Goal: Information Seeking & Learning: Understand process/instructions

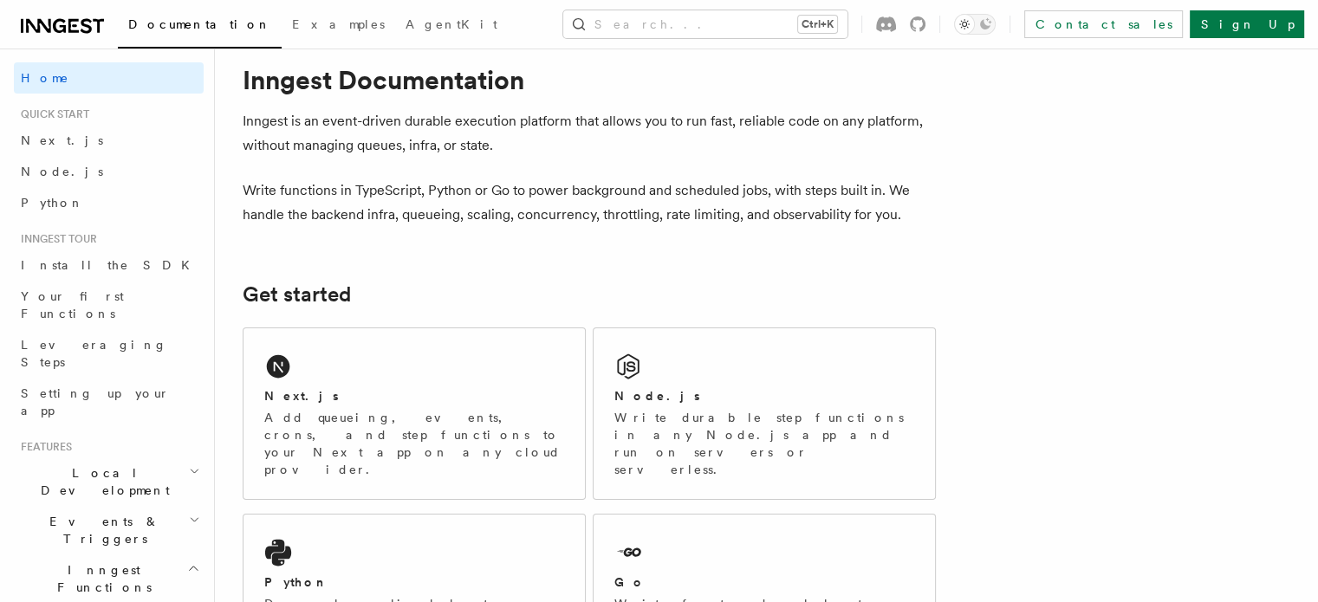
scroll to position [34, 0]
click at [712, 383] on div "Node.js Write durable step functions in any Node.js app and run on servers or s…" at bounding box center [763, 412] width 341 height 171
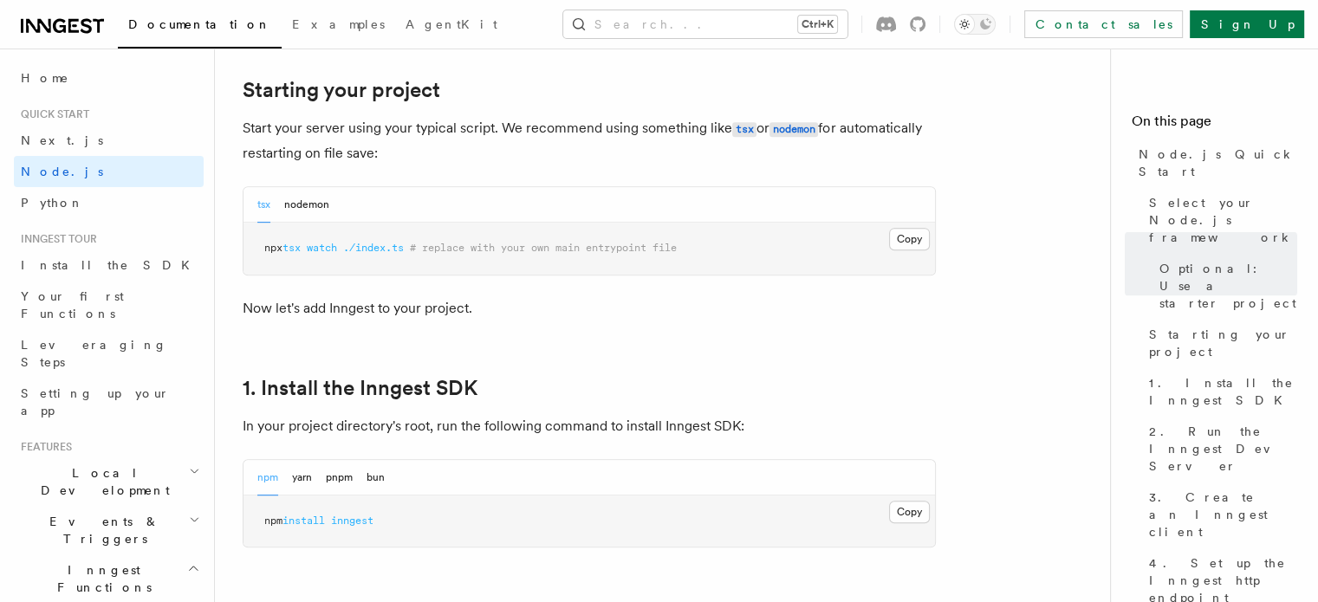
scroll to position [879, 0]
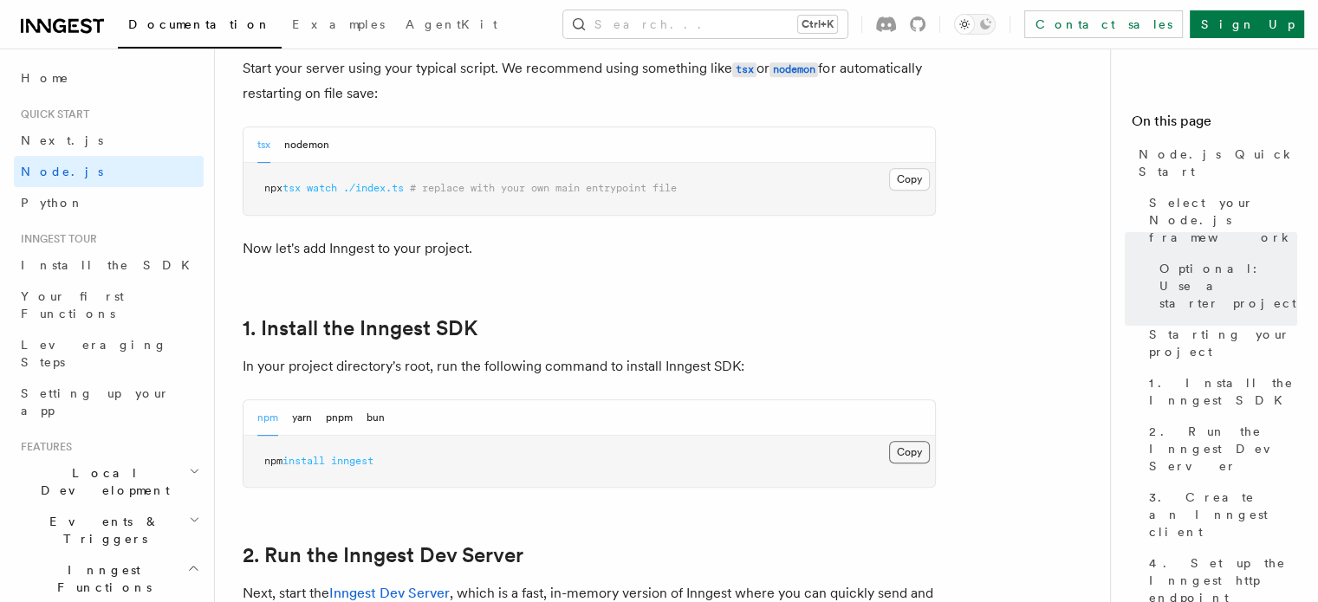
click at [901, 450] on button "Copy Copied" at bounding box center [909, 452] width 41 height 23
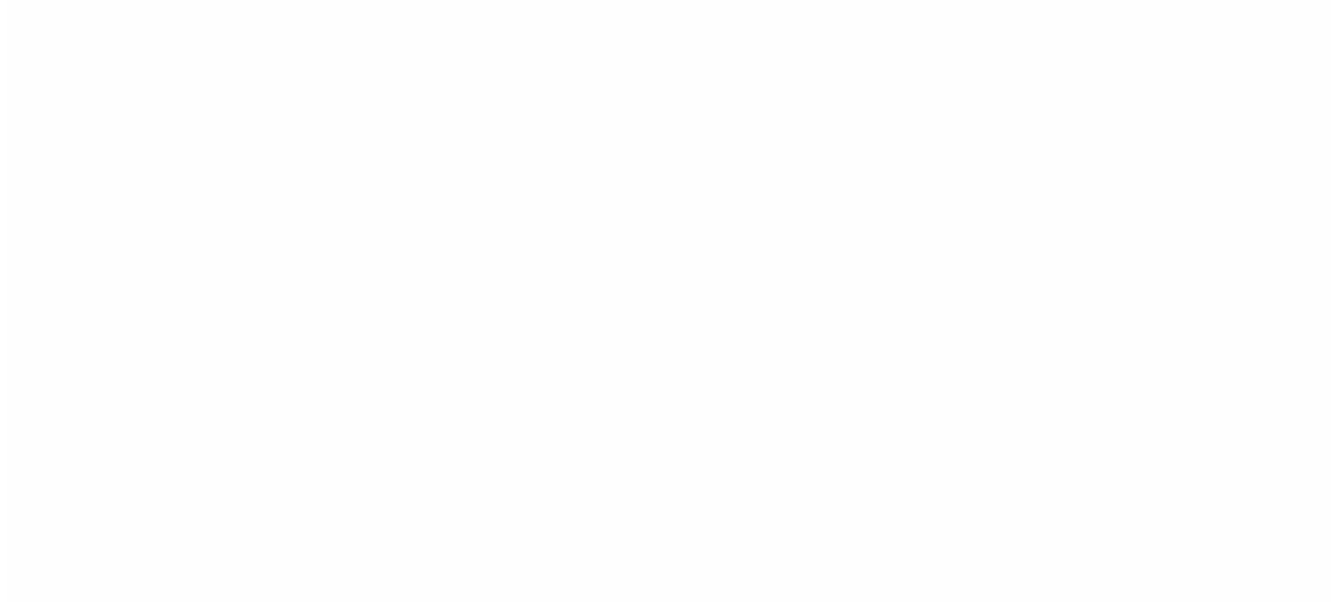
scroll to position [0, 0]
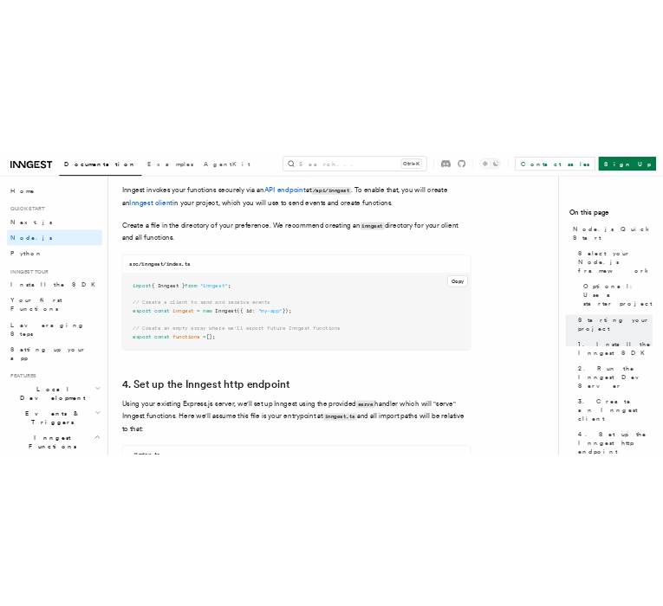
scroll to position [2252, 0]
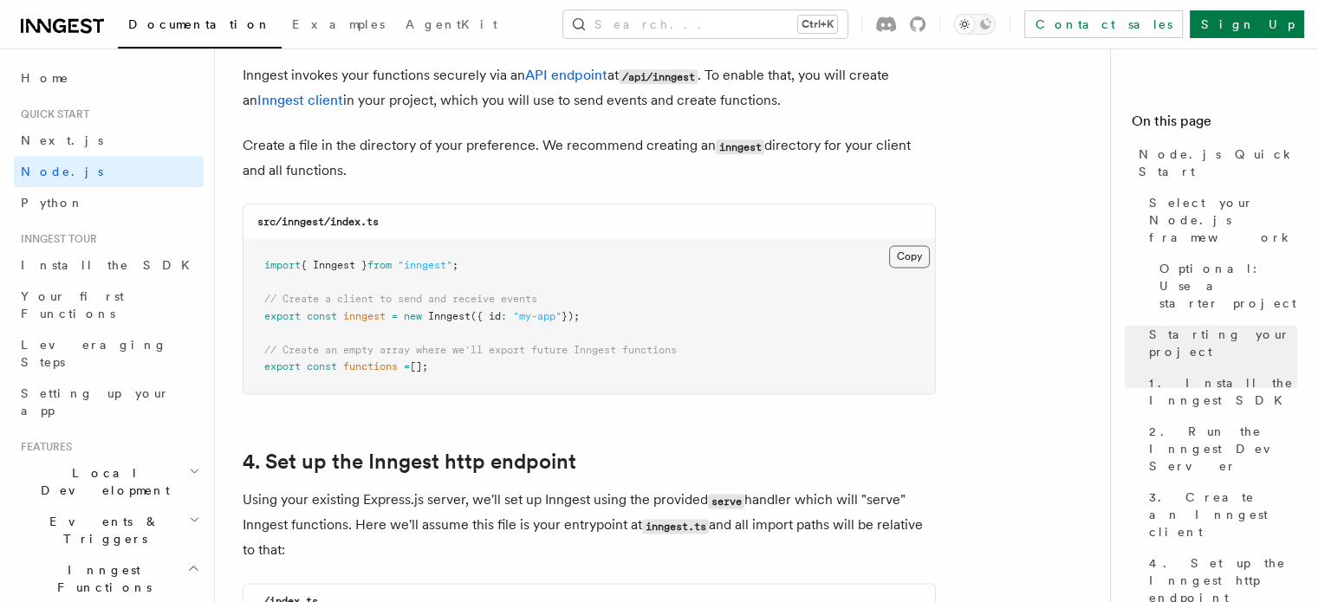
click at [906, 260] on button "Copy Copied" at bounding box center [909, 256] width 41 height 23
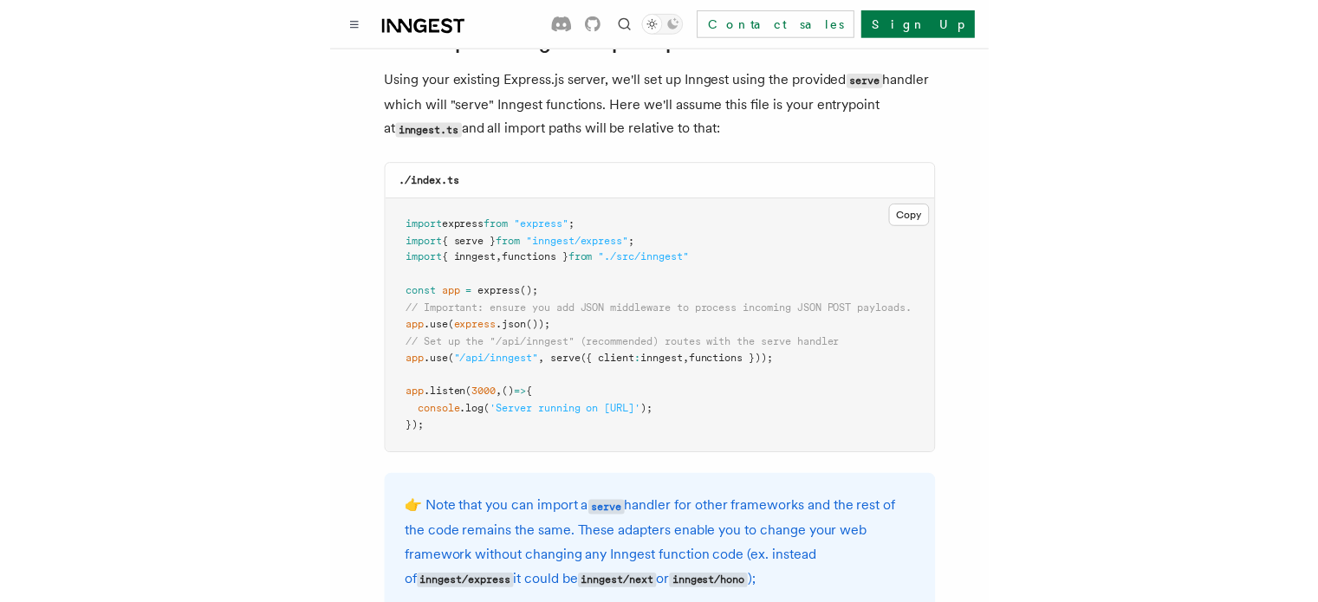
scroll to position [2700, 0]
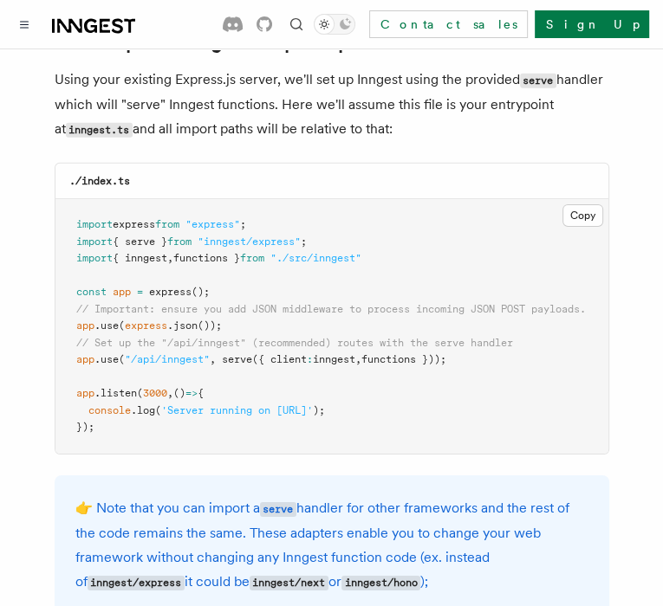
drag, startPoint x: 480, startPoint y: 344, endPoint x: 72, endPoint y: 339, distance: 408.1
click at [72, 339] on pre "import express from "express" ; import { serve } from "inngest/express" ; impor…" at bounding box center [331, 326] width 553 height 255
copy span "app .use ( "/api/inngest" , serve ({ client : inngest , functions }));"
